Goal: Book appointment/travel/reservation

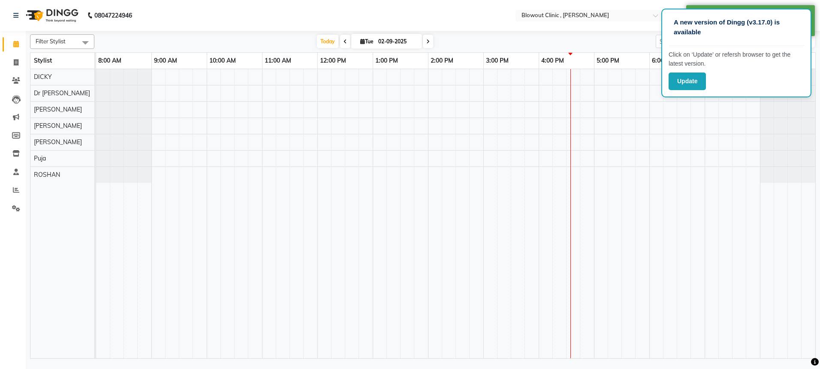
click at [625, 28] on nav "08047224946 Select Location × Blowout Clinic , [PERSON_NAME] Default Panel My P…" at bounding box center [410, 15] width 820 height 31
click at [632, 37] on div "[DATE] [DATE]" at bounding box center [375, 41] width 553 height 13
click at [687, 103] on div at bounding box center [456, 213] width 720 height 289
select select "85396"
select select "tentative"
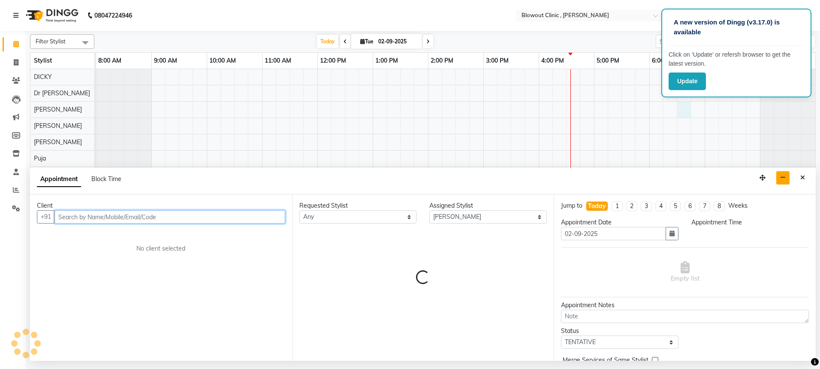
select select "1110"
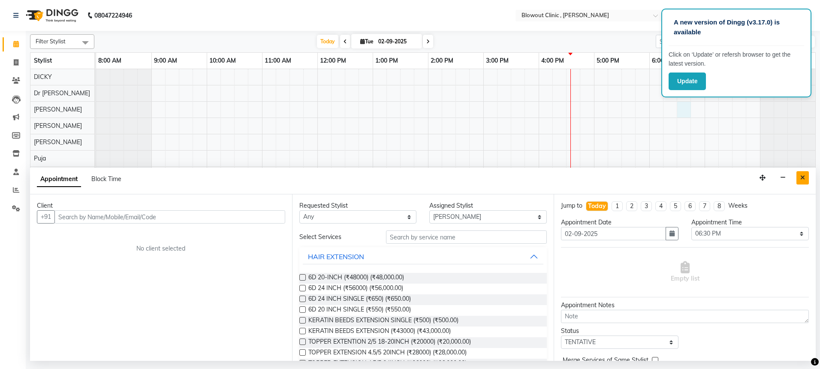
click at [808, 177] on button "Close" at bounding box center [803, 177] width 12 height 13
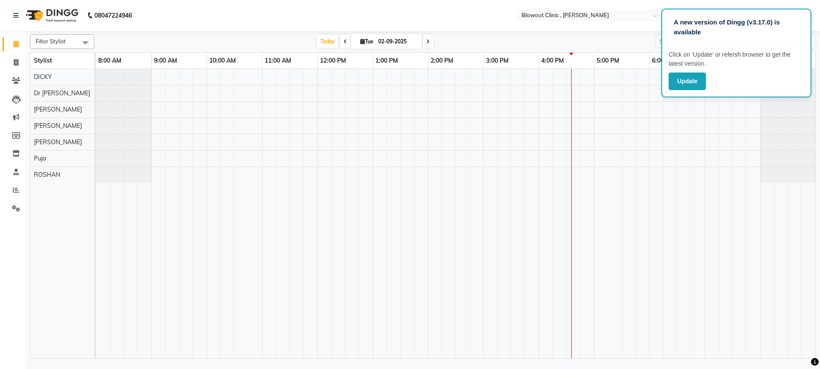
click at [71, 39] on span "Filter Stylist" at bounding box center [62, 41] width 64 height 15
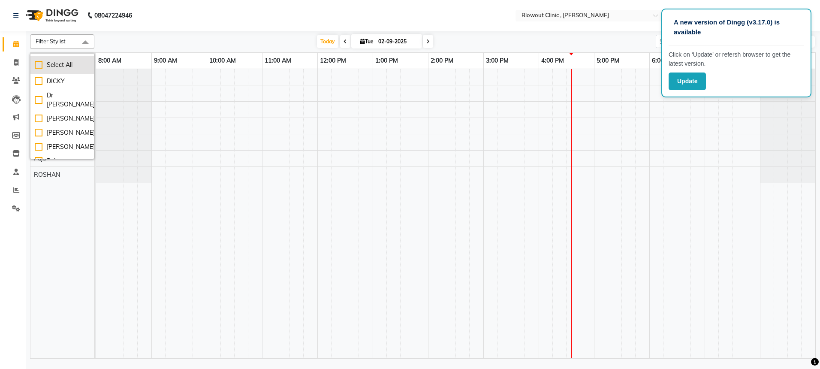
click at [62, 64] on div "Select All" at bounding box center [62, 65] width 55 height 9
checkbox input "true"
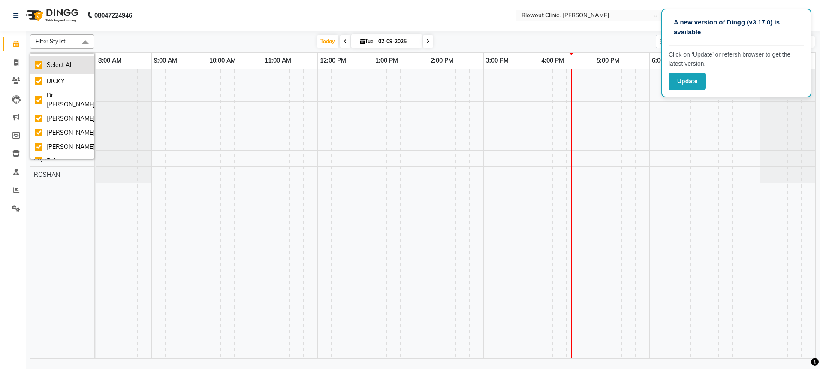
checkbox input "true"
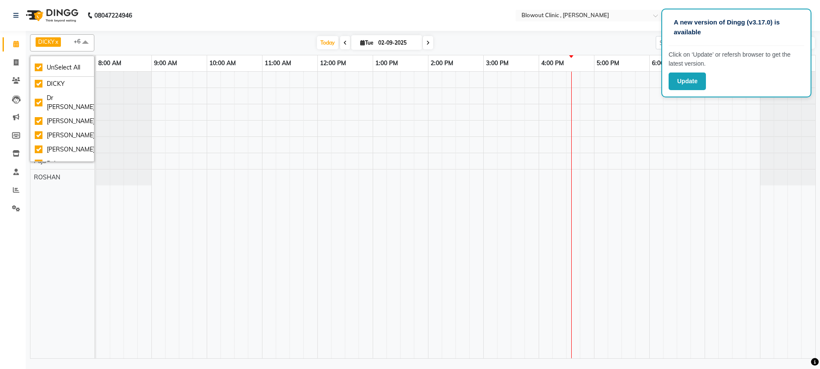
click at [82, 42] on span at bounding box center [85, 42] width 17 height 16
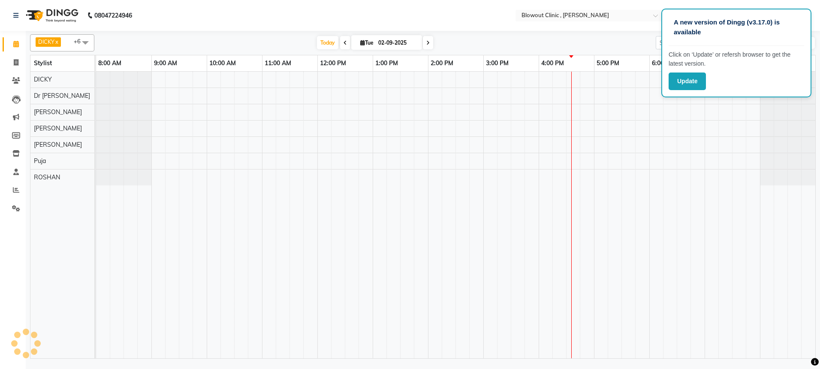
click at [585, 97] on div at bounding box center [456, 215] width 720 height 287
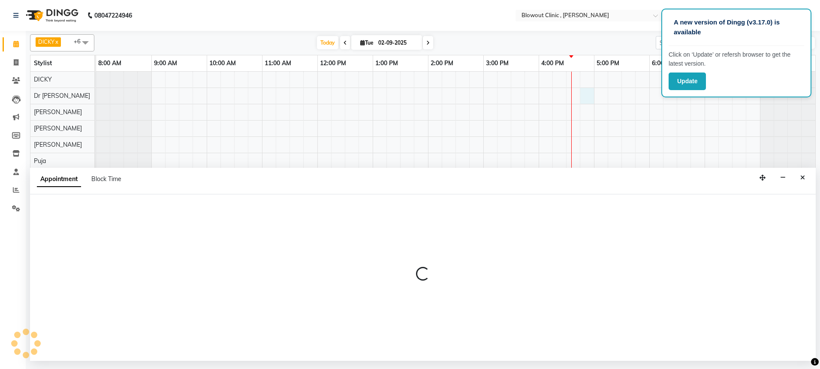
select select "87419"
select select "1005"
select select "tentative"
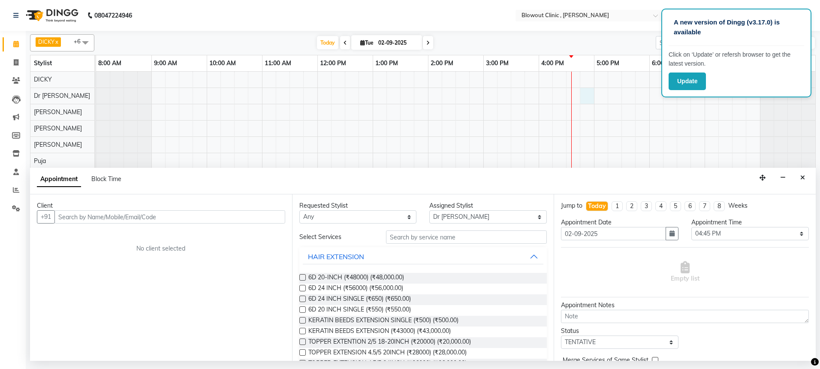
click at [254, 225] on div "Client +91 No client selected" at bounding box center [161, 277] width 262 height 166
click at [254, 218] on input "text" at bounding box center [169, 216] width 231 height 13
click at [190, 215] on input "text" at bounding box center [169, 216] width 231 height 13
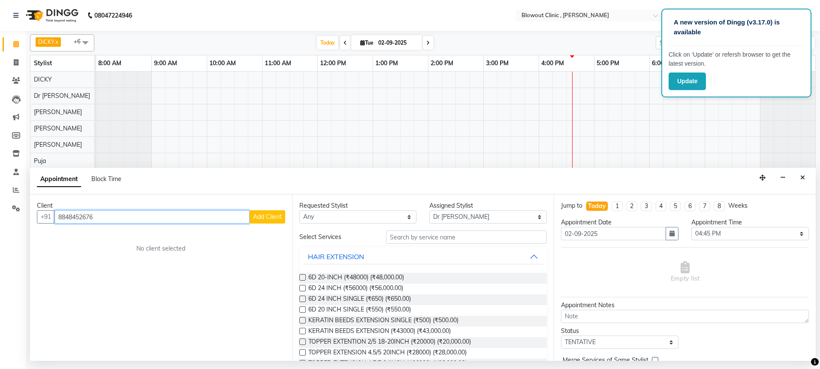
type input "8848452676"
click at [275, 215] on span "Add Client" at bounding box center [267, 217] width 29 height 8
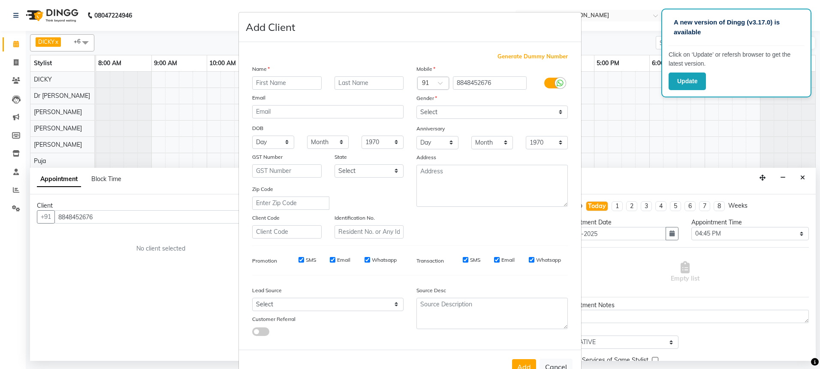
click at [271, 86] on input "text" at bounding box center [287, 82] width 70 height 13
click at [270, 84] on input "An" at bounding box center [287, 82] width 70 height 13
type input "Anjusha"
click at [545, 83] on label at bounding box center [554, 83] width 19 height 11
click at [0, 0] on input "checkbox" at bounding box center [0, 0] width 0 height 0
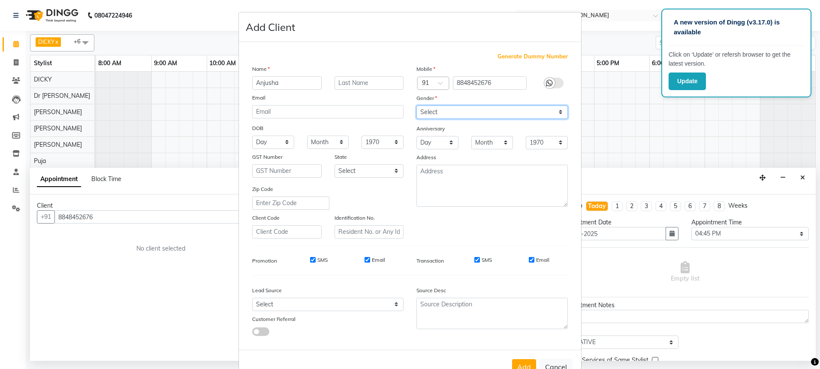
click at [463, 113] on select "Select Male Female Other Prefer Not To Say" at bounding box center [492, 112] width 151 height 13
select select "female"
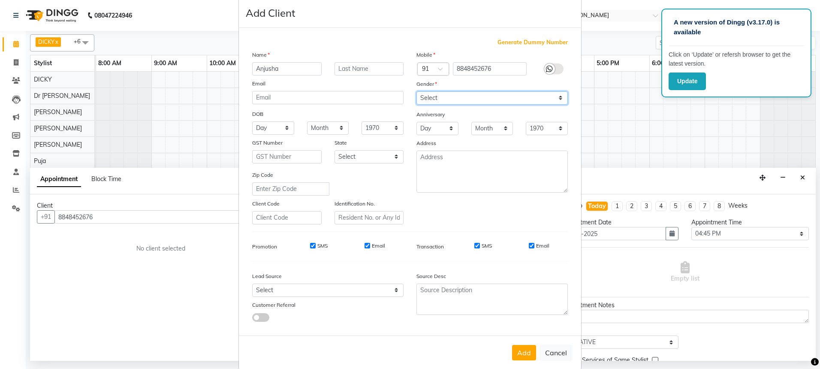
scroll to position [27, 0]
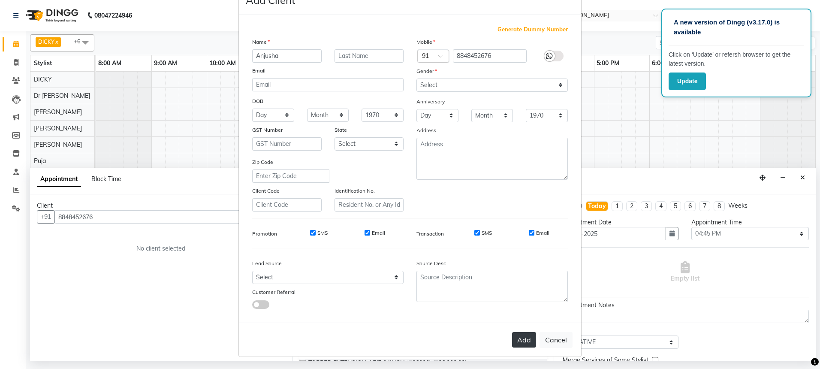
click at [525, 345] on button "Add" at bounding box center [524, 339] width 24 height 15
select select
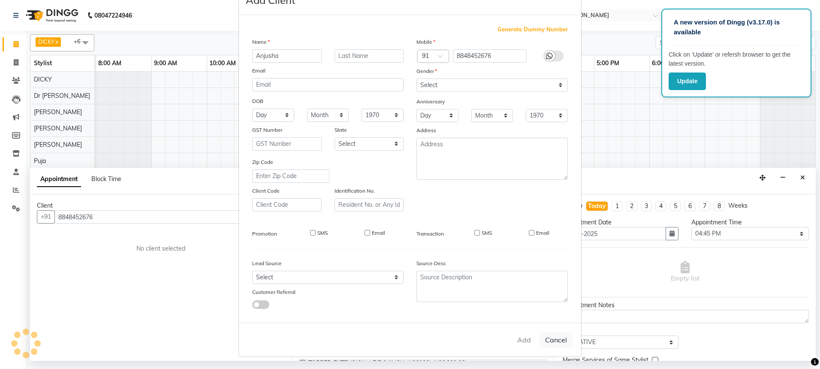
select select
checkbox input "false"
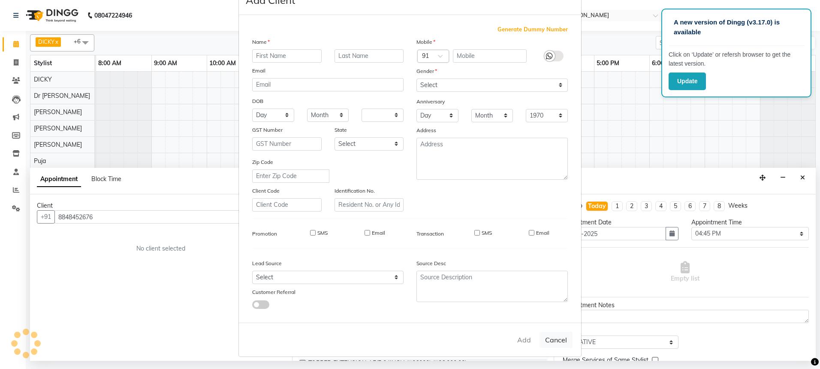
checkbox input "false"
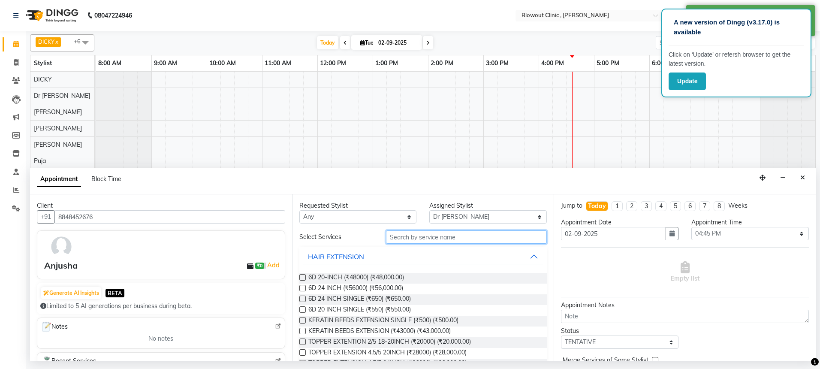
click at [428, 237] on input "text" at bounding box center [466, 236] width 161 height 13
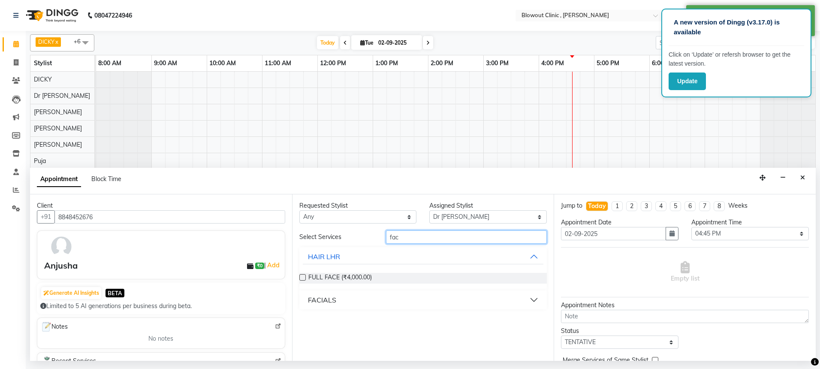
type input "fac"
click at [473, 299] on button "FACIALS" at bounding box center [423, 299] width 241 height 15
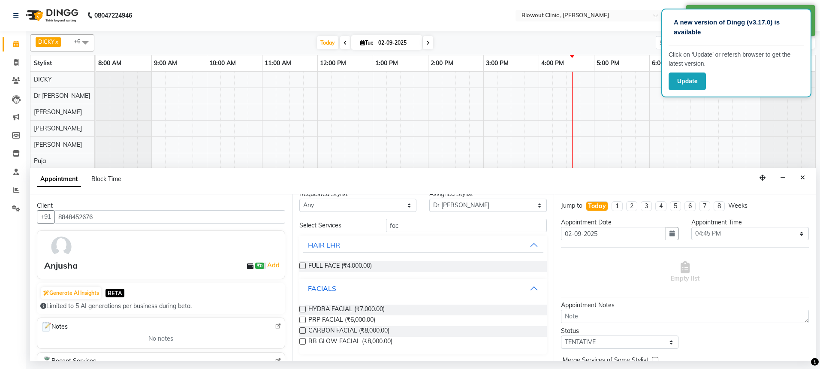
scroll to position [12, 0]
click at [303, 309] on label at bounding box center [302, 309] width 6 height 6
click at [303, 309] on input "checkbox" at bounding box center [302, 310] width 6 height 6
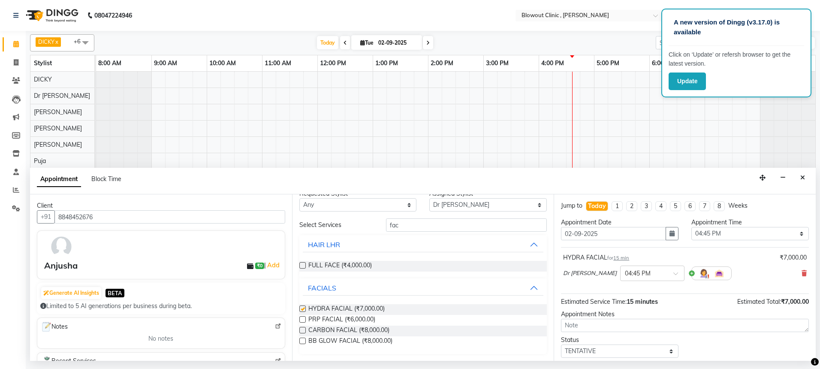
checkbox input "false"
click at [270, 309] on div "Limited to 5 AI generations per business during beta." at bounding box center [161, 306] width 242 height 9
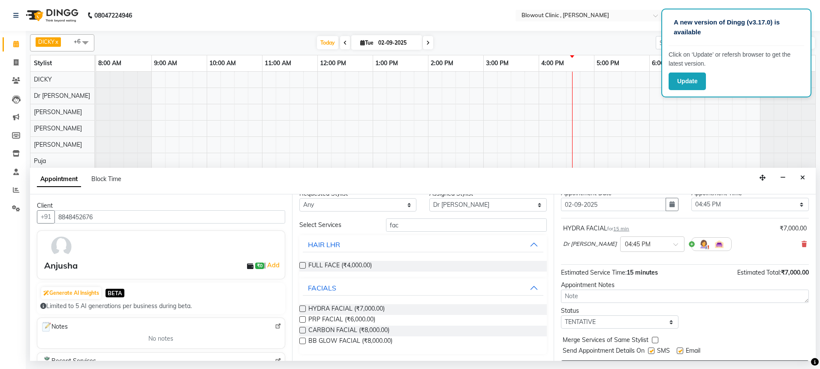
scroll to position [51, 0]
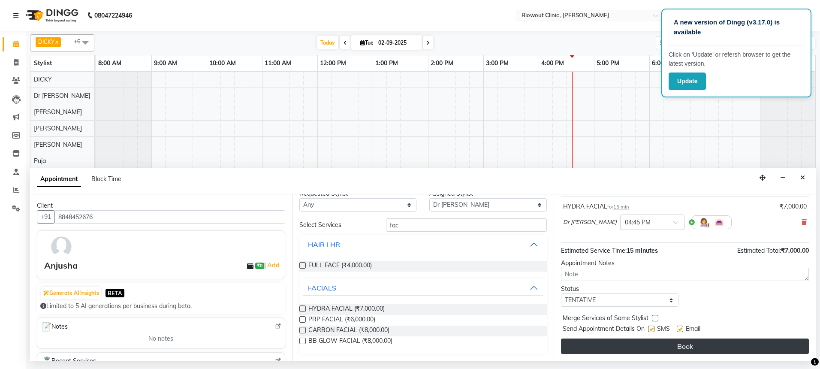
click at [673, 345] on button "Book" at bounding box center [685, 346] width 248 height 15
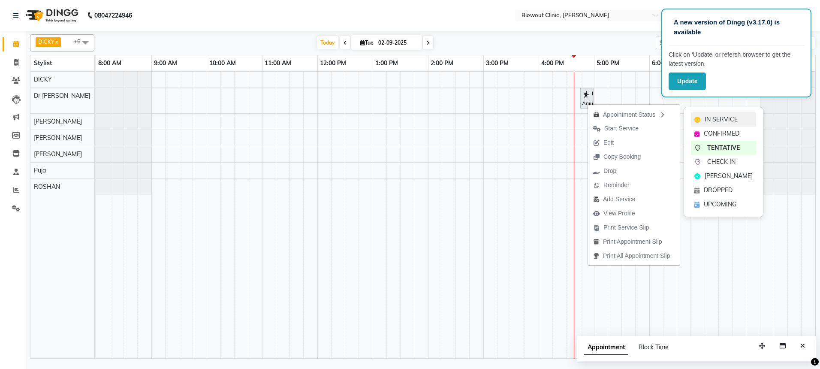
click at [700, 118] on icon at bounding box center [698, 120] width 6 height 6
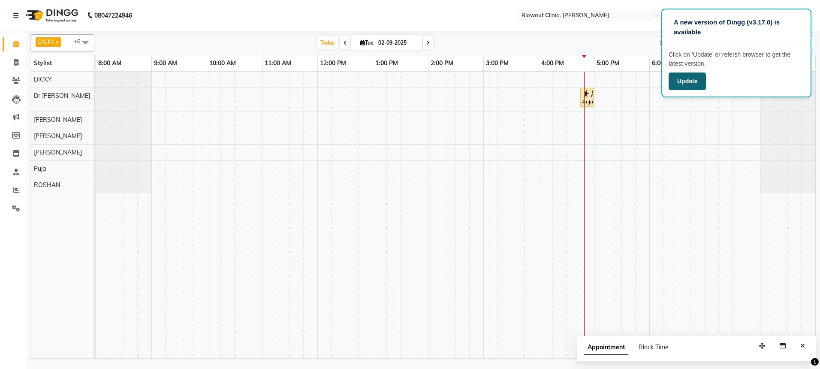
click at [694, 80] on button "Update" at bounding box center [687, 82] width 37 height 18
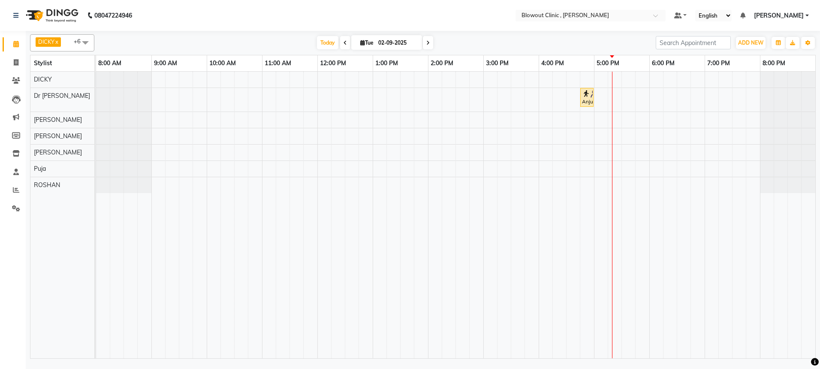
click at [77, 41] on span at bounding box center [85, 42] width 17 height 16
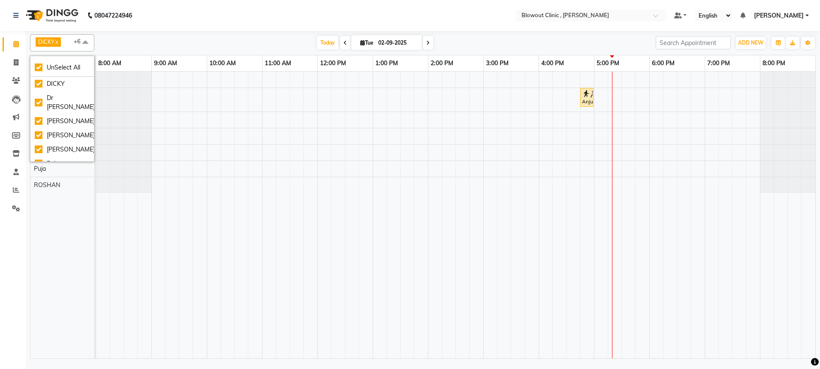
click at [108, 44] on div "[DATE] [DATE]" at bounding box center [375, 42] width 553 height 13
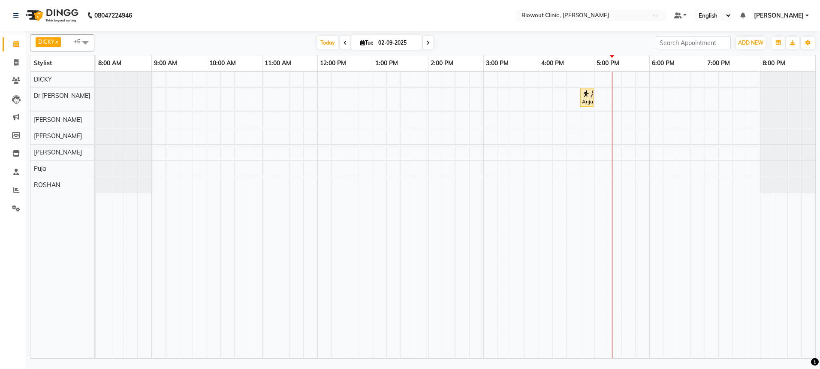
click at [78, 41] on span at bounding box center [85, 42] width 17 height 16
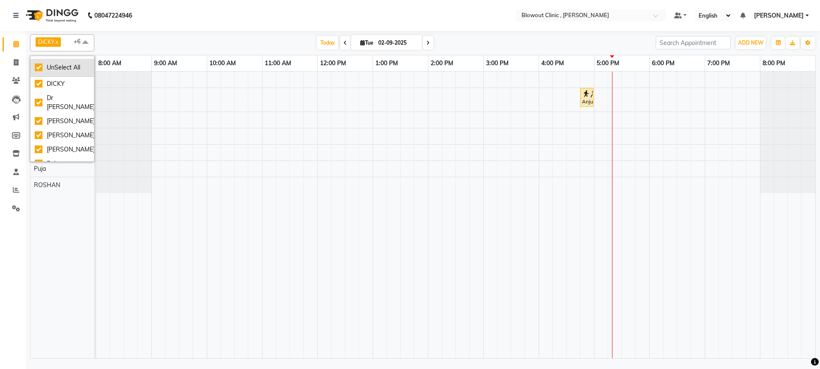
click at [63, 67] on div "UnSelect All" at bounding box center [62, 67] width 55 height 9
checkbox input "false"
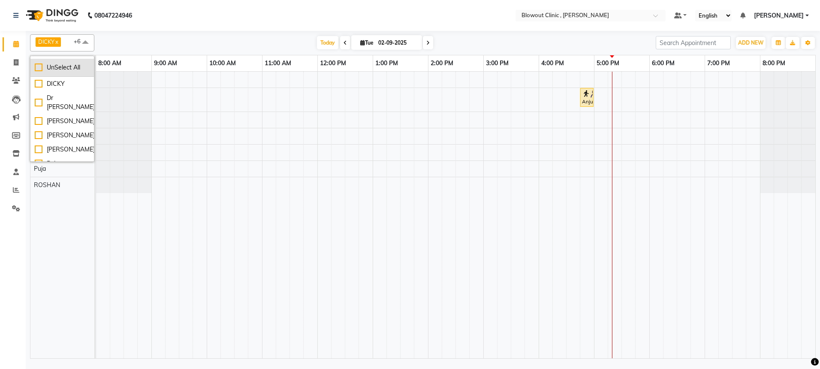
checkbox input "false"
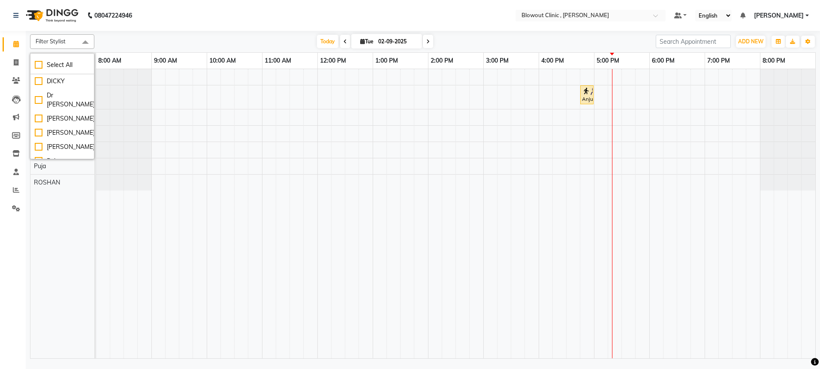
click at [130, 38] on div "[DATE] [DATE]" at bounding box center [375, 41] width 553 height 13
click at [17, 188] on icon at bounding box center [16, 190] width 6 height 6
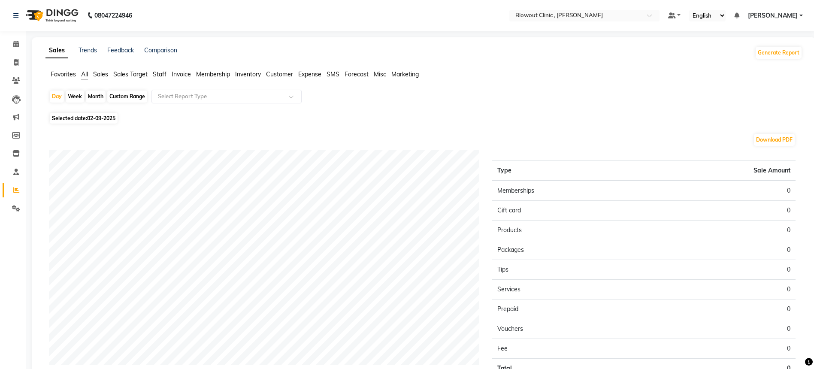
click at [121, 97] on div "Custom Range" at bounding box center [127, 97] width 40 height 12
select select "9"
select select "2025"
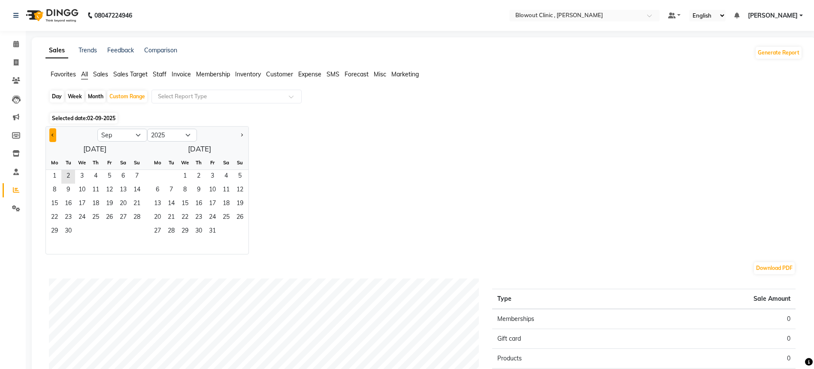
click at [53, 135] on span "Previous month" at bounding box center [52, 134] width 3 height 3
select select "8"
click at [104, 175] on span "1" at bounding box center [110, 177] width 14 height 14
click at [135, 230] on span "31" at bounding box center [137, 232] width 14 height 14
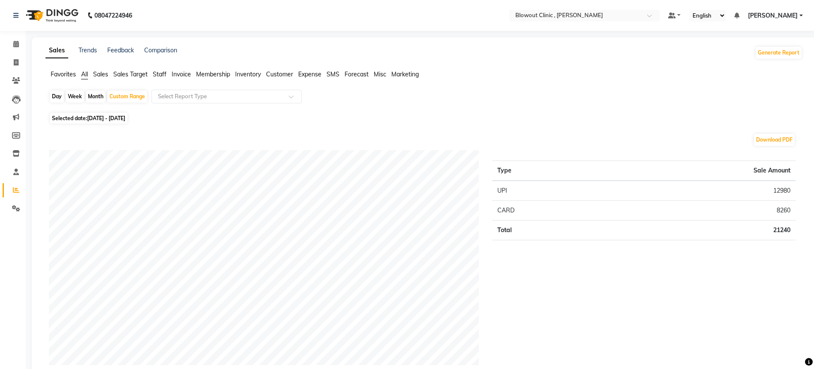
click at [161, 73] on span "Staff" at bounding box center [160, 74] width 14 height 8
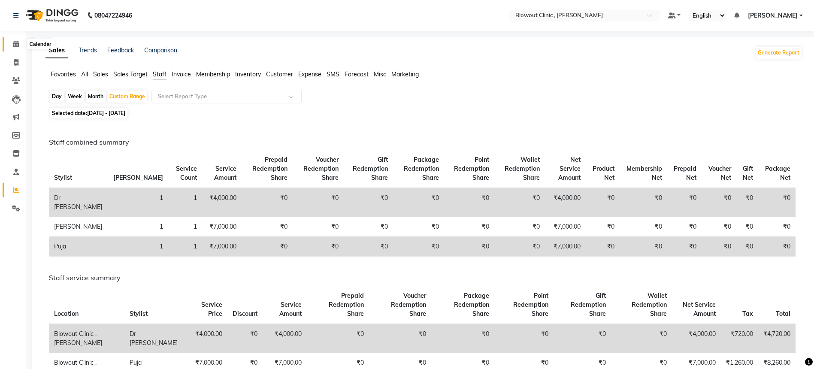
click at [19, 45] on span at bounding box center [16, 44] width 15 height 10
